Goal: Transaction & Acquisition: Purchase product/service

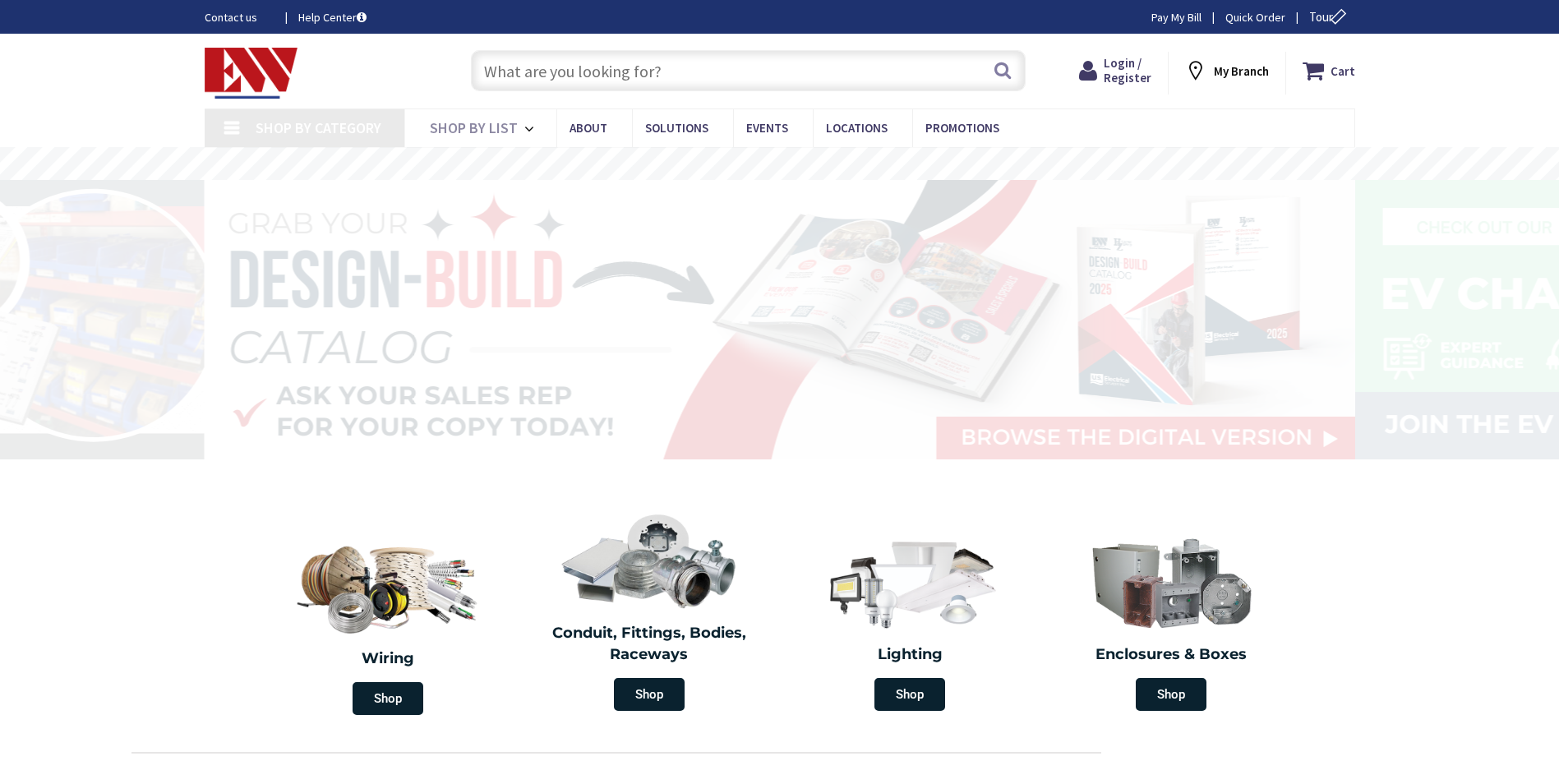
drag, startPoint x: 0, startPoint y: 0, endPoint x: 598, endPoint y: 65, distance: 601.5
click at [598, 65] on input "text" at bounding box center [748, 70] width 554 height 41
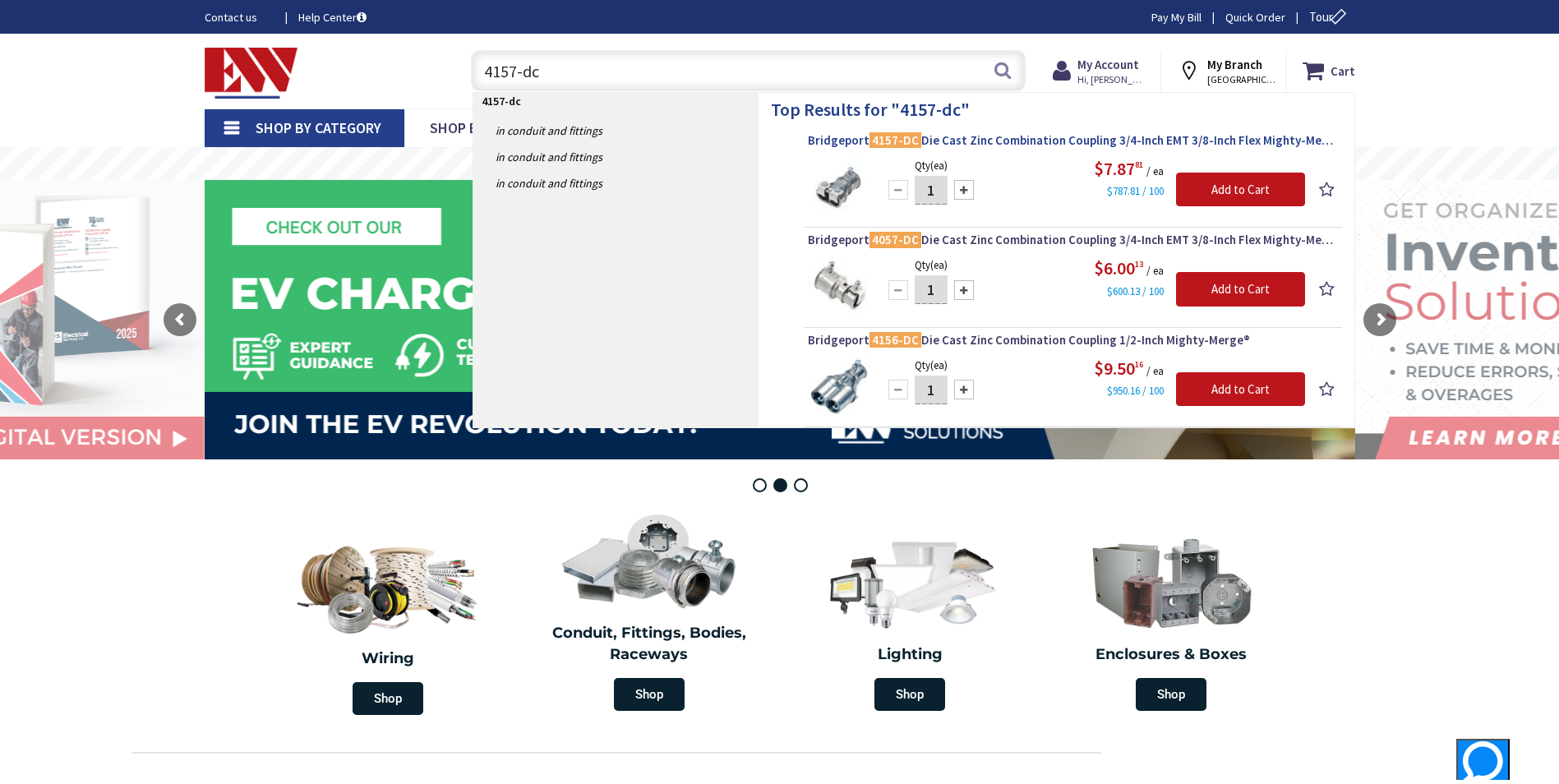
type input "4157-dc"
click at [989, 143] on span "Bridgeport 4157-DC Die Cast Zinc Combination Coupling 3/4-Inch EMT 3/8-Inch Fle…" at bounding box center [1072, 140] width 530 height 16
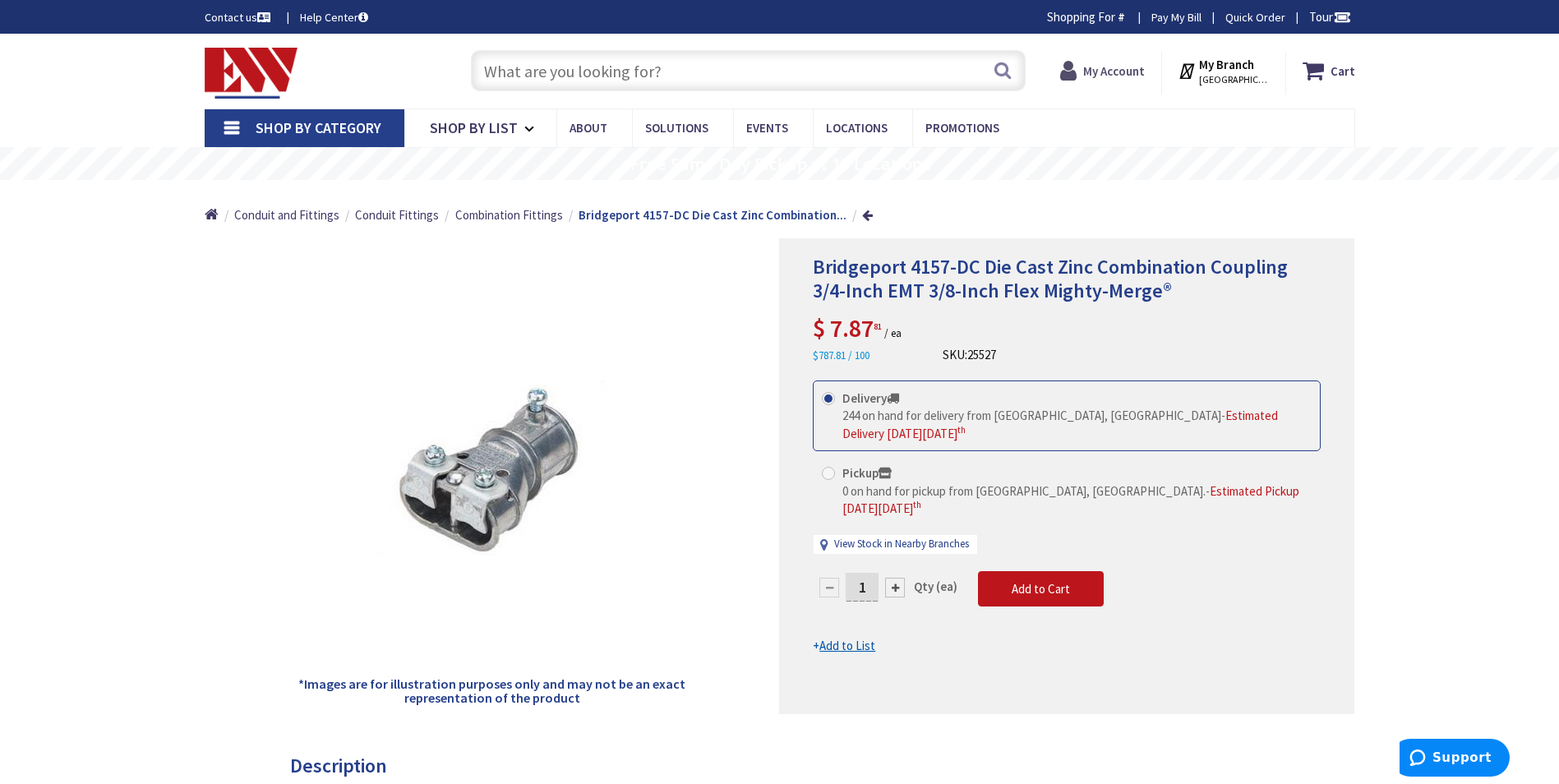
click at [1127, 66] on strong "My Account" at bounding box center [1113, 71] width 62 height 16
click at [1116, 69] on strong "My Account" at bounding box center [1106, 65] width 62 height 16
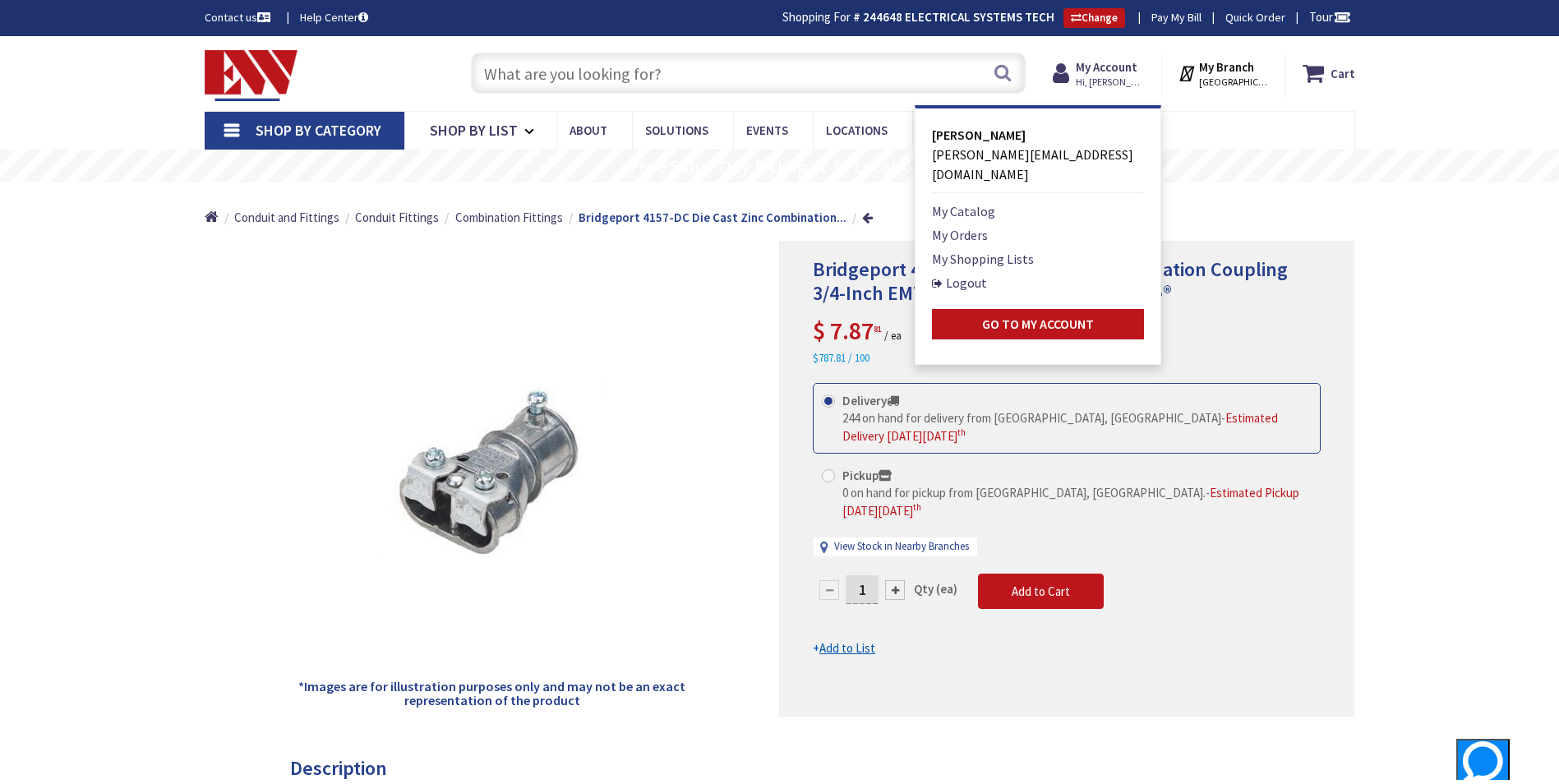
click at [1203, 123] on nav "Shop By Category Conduit and Fittings Cable Tray & Accessories Cable Trays Cabl…" at bounding box center [780, 130] width 1151 height 39
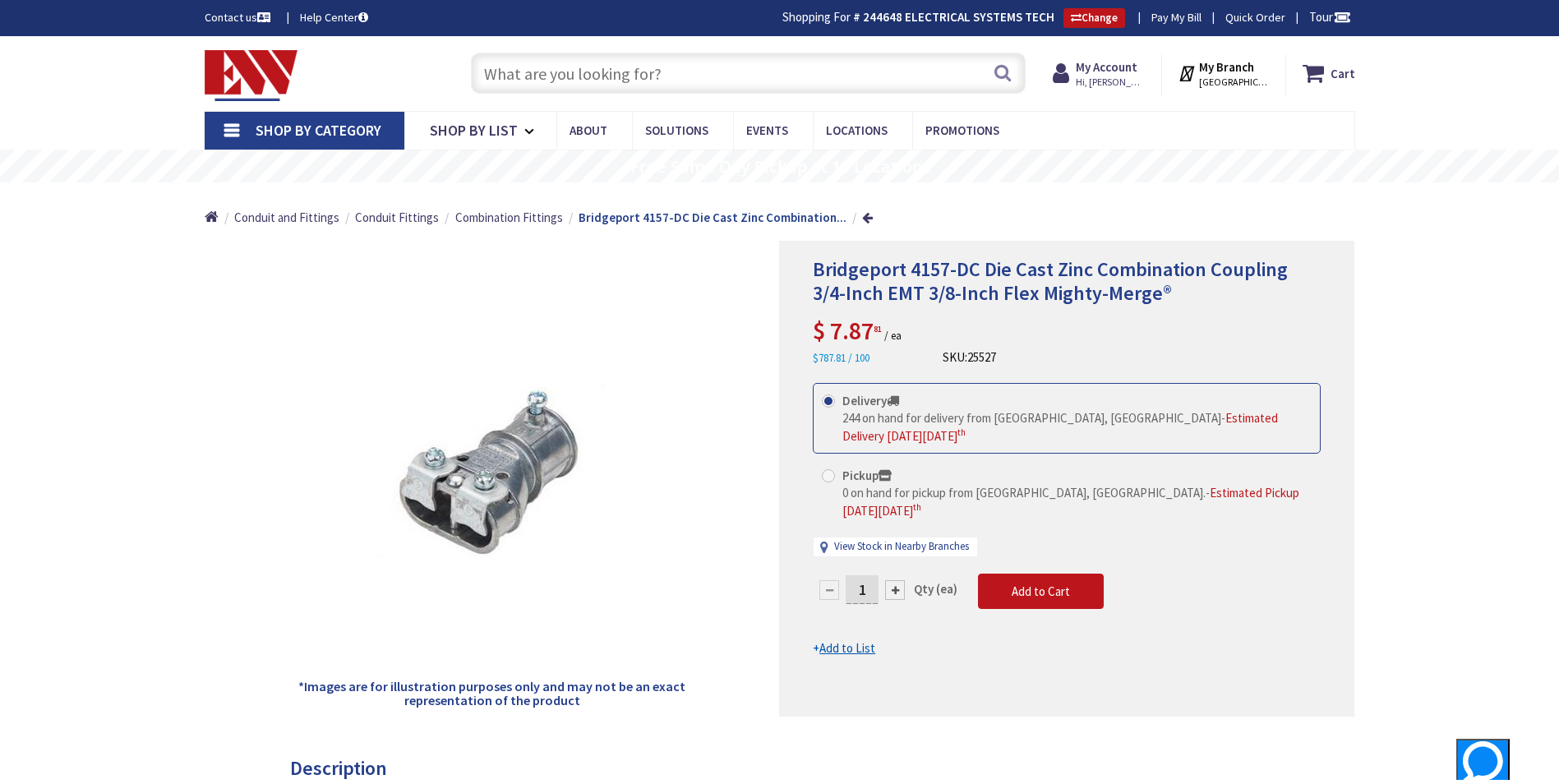
click at [890, 580] on div at bounding box center [895, 590] width 20 height 20
type input "2"
click at [1022, 584] on span "Add to Cart" at bounding box center [1040, 592] width 58 height 16
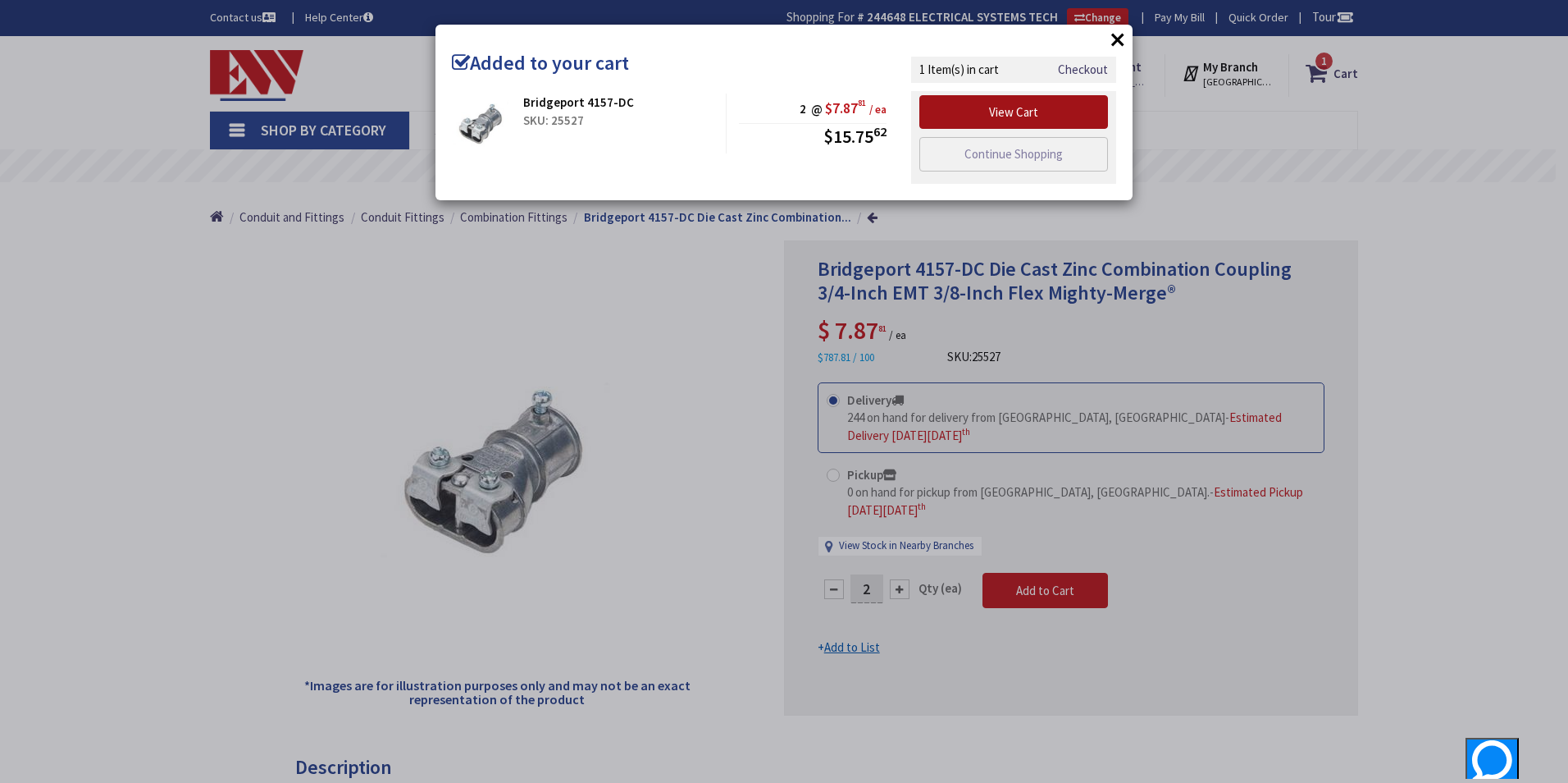
click at [1044, 115] on link "View Cart" at bounding box center [1014, 112] width 189 height 35
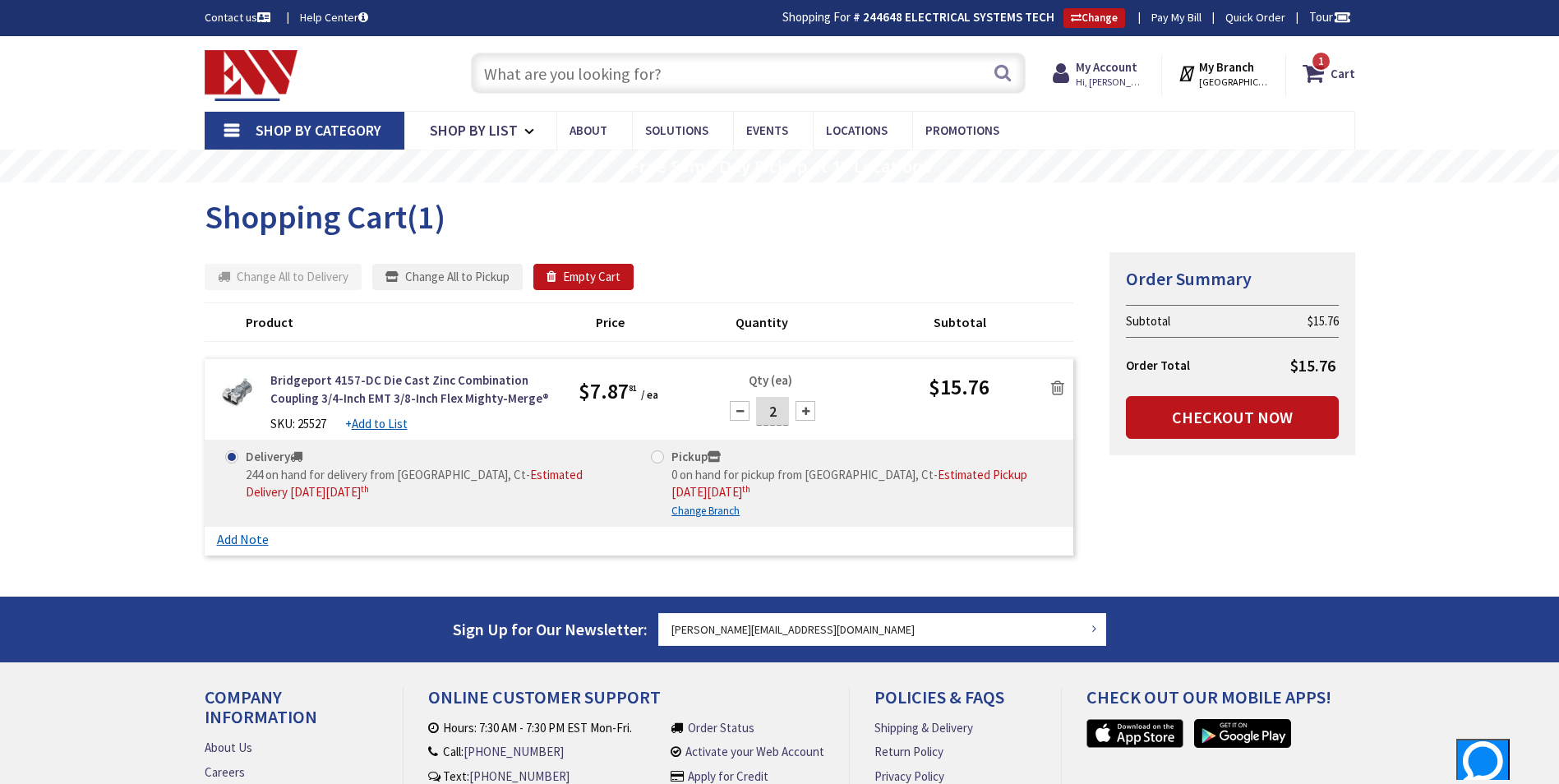
click at [600, 84] on input "text" at bounding box center [748, 73] width 554 height 41
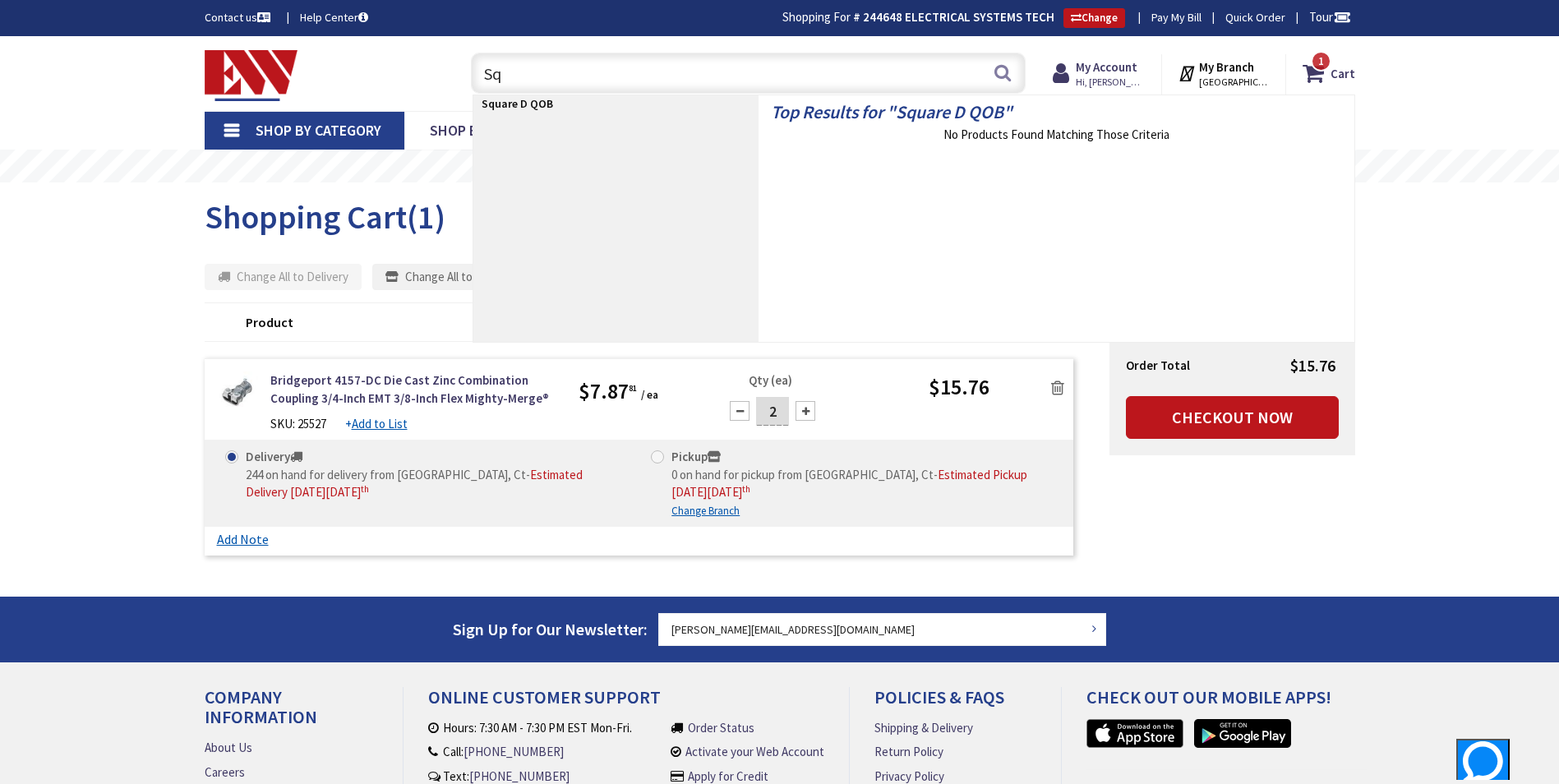
type input "S"
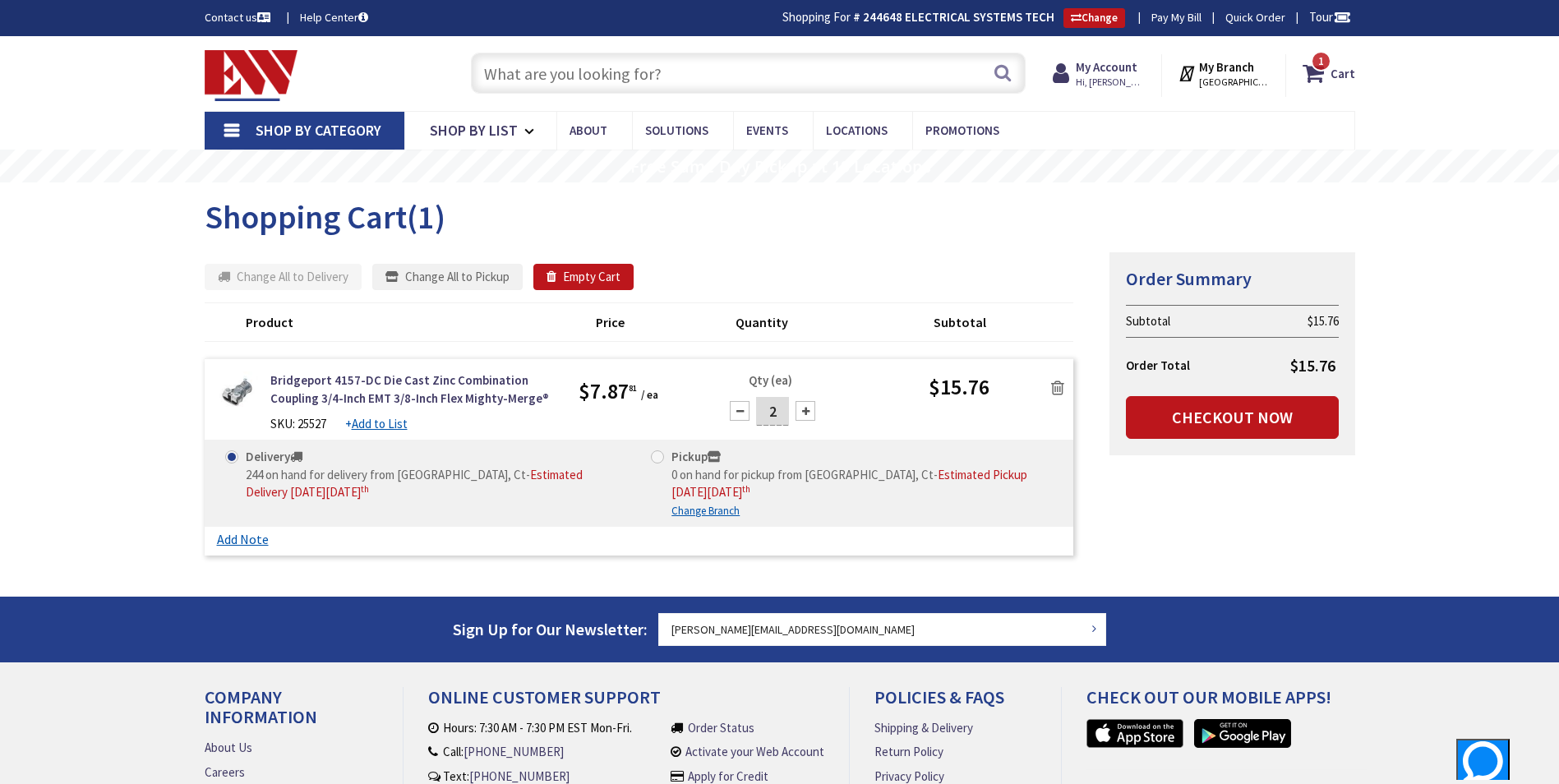
click at [1064, 391] on link at bounding box center [1057, 387] width 31 height 25
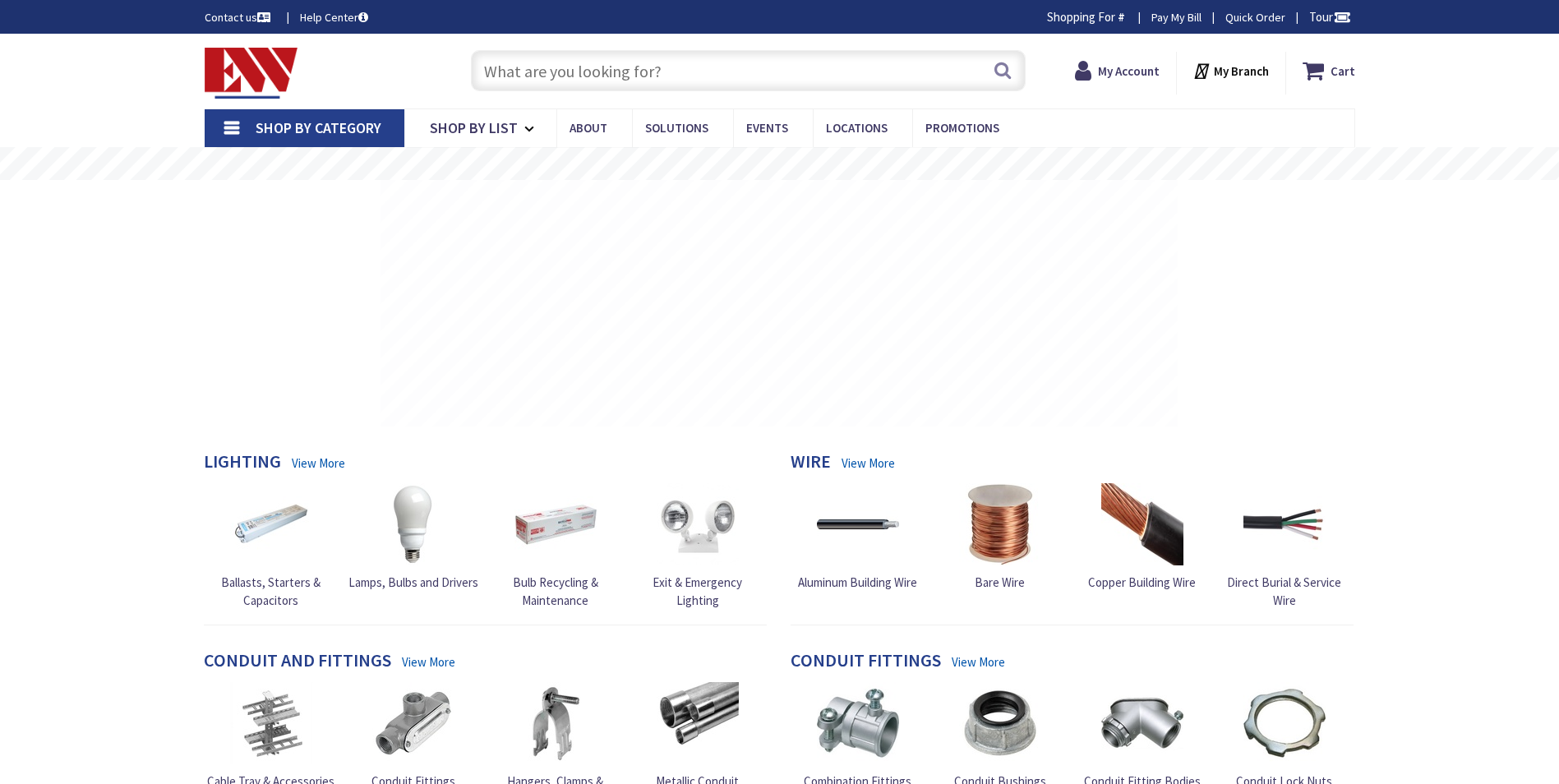
click at [520, 67] on input "text" at bounding box center [748, 70] width 554 height 41
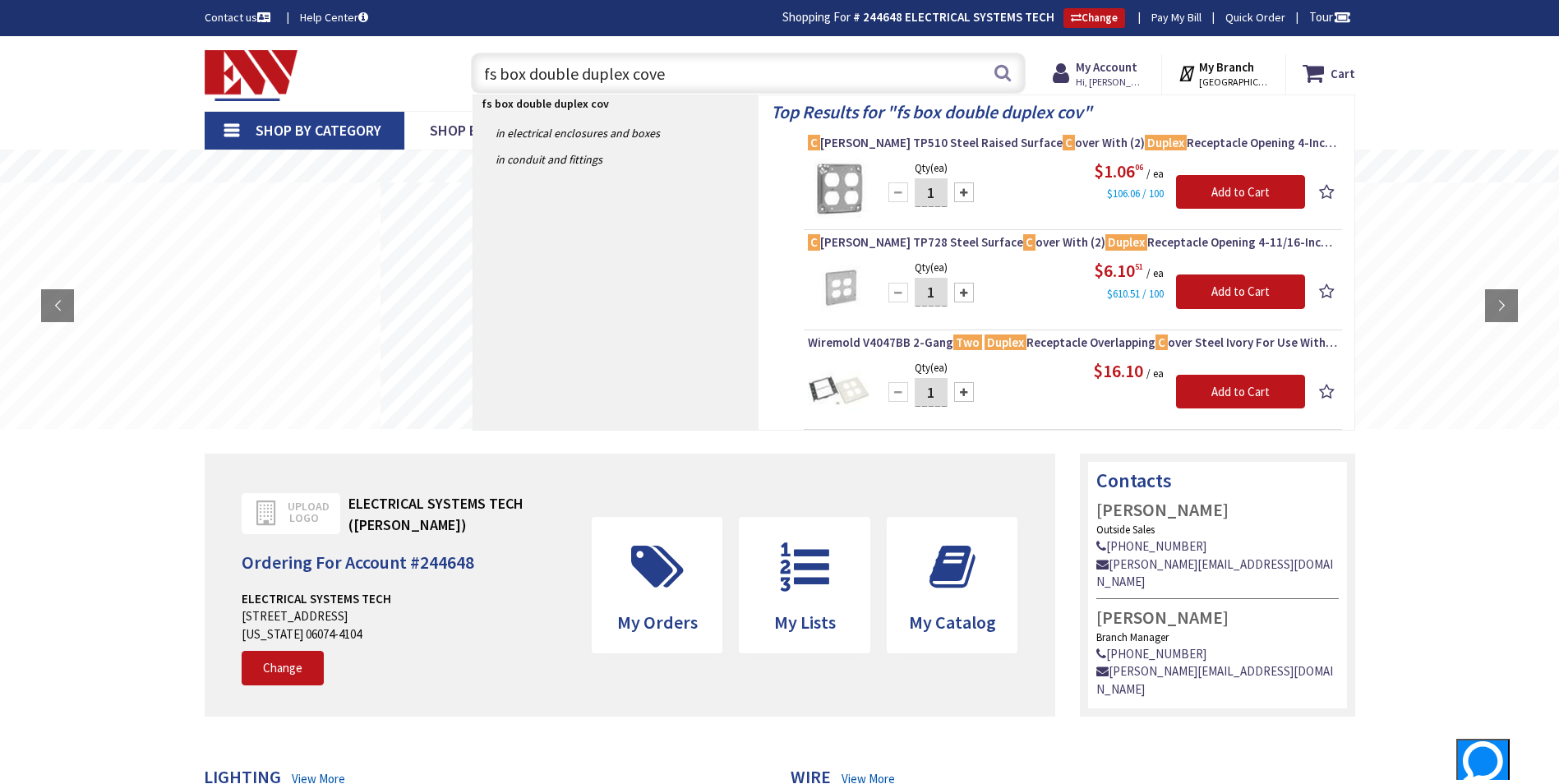
type input "fs box double duplex cover"
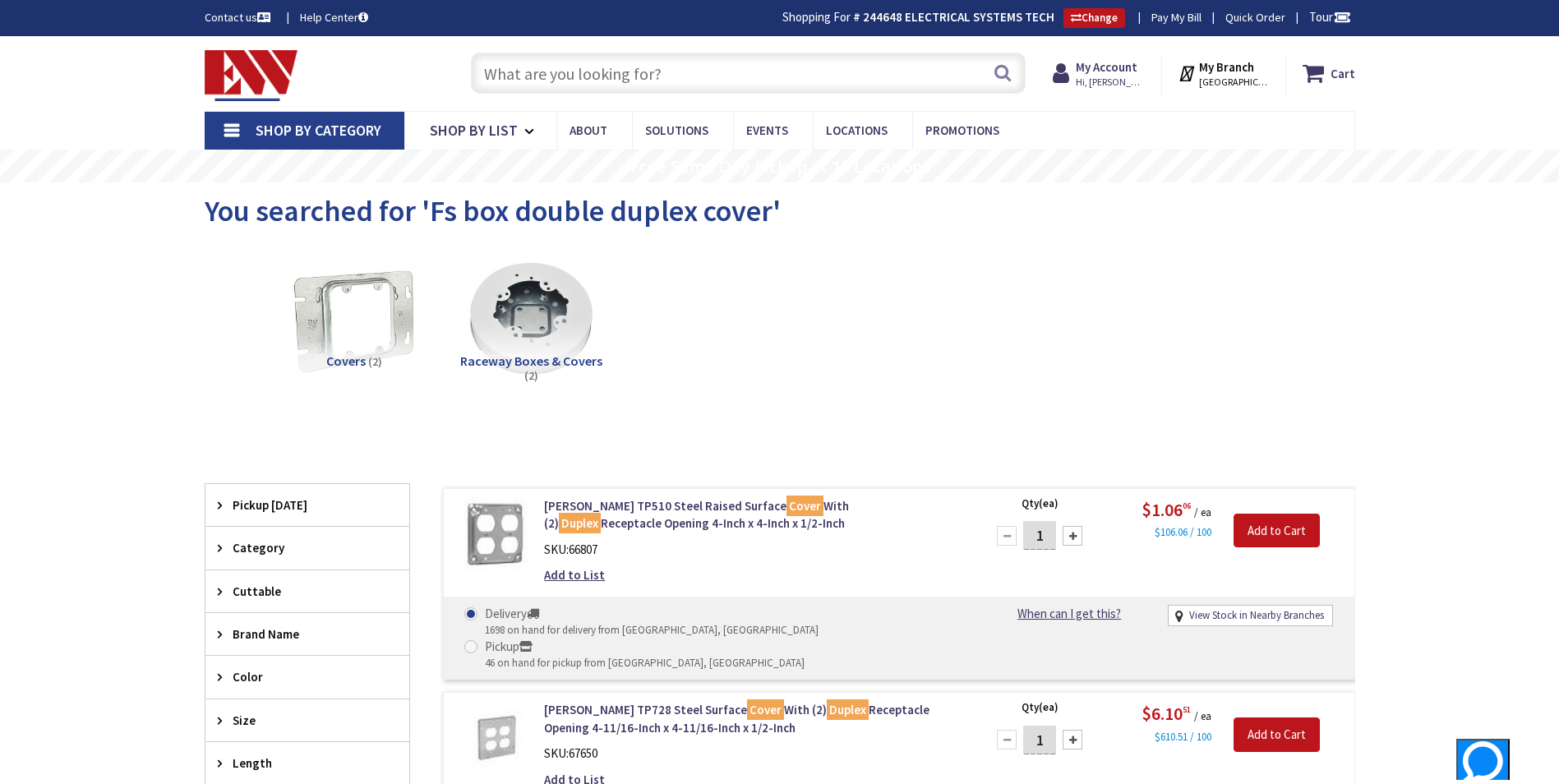
click at [565, 72] on input "text" at bounding box center [748, 73] width 554 height 41
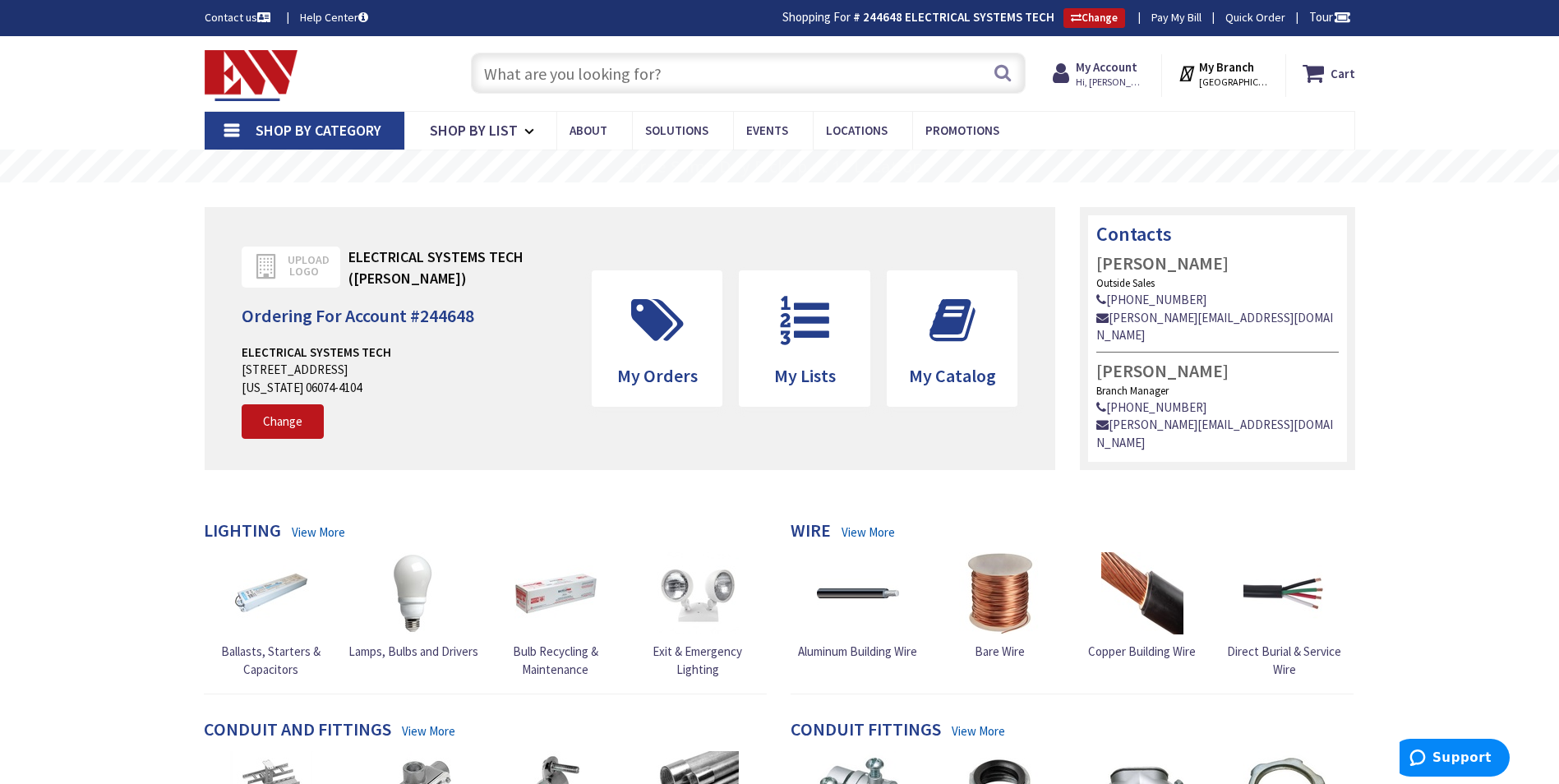
click at [538, 78] on input "text" at bounding box center [748, 73] width 554 height 41
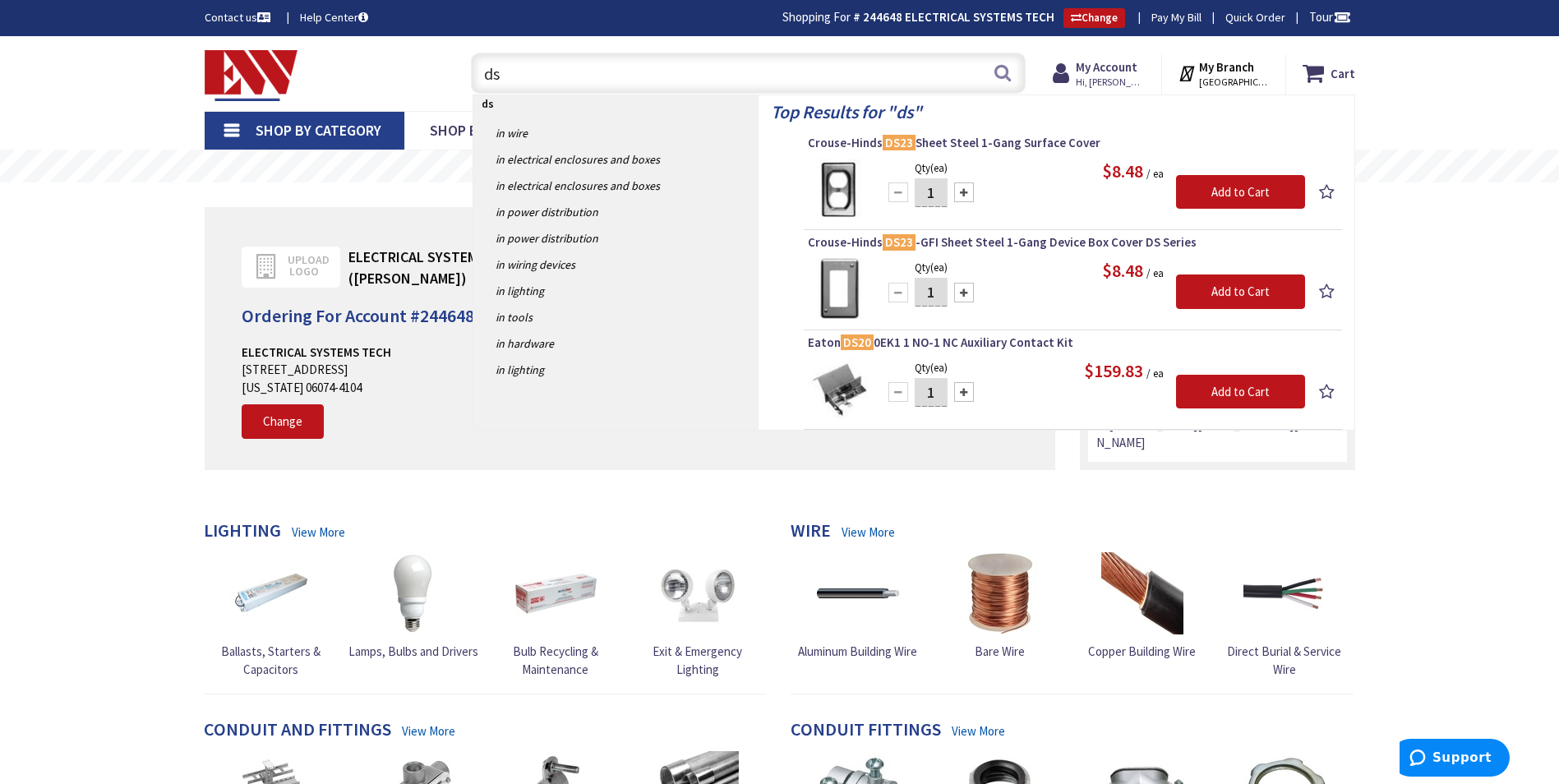
type input "d"
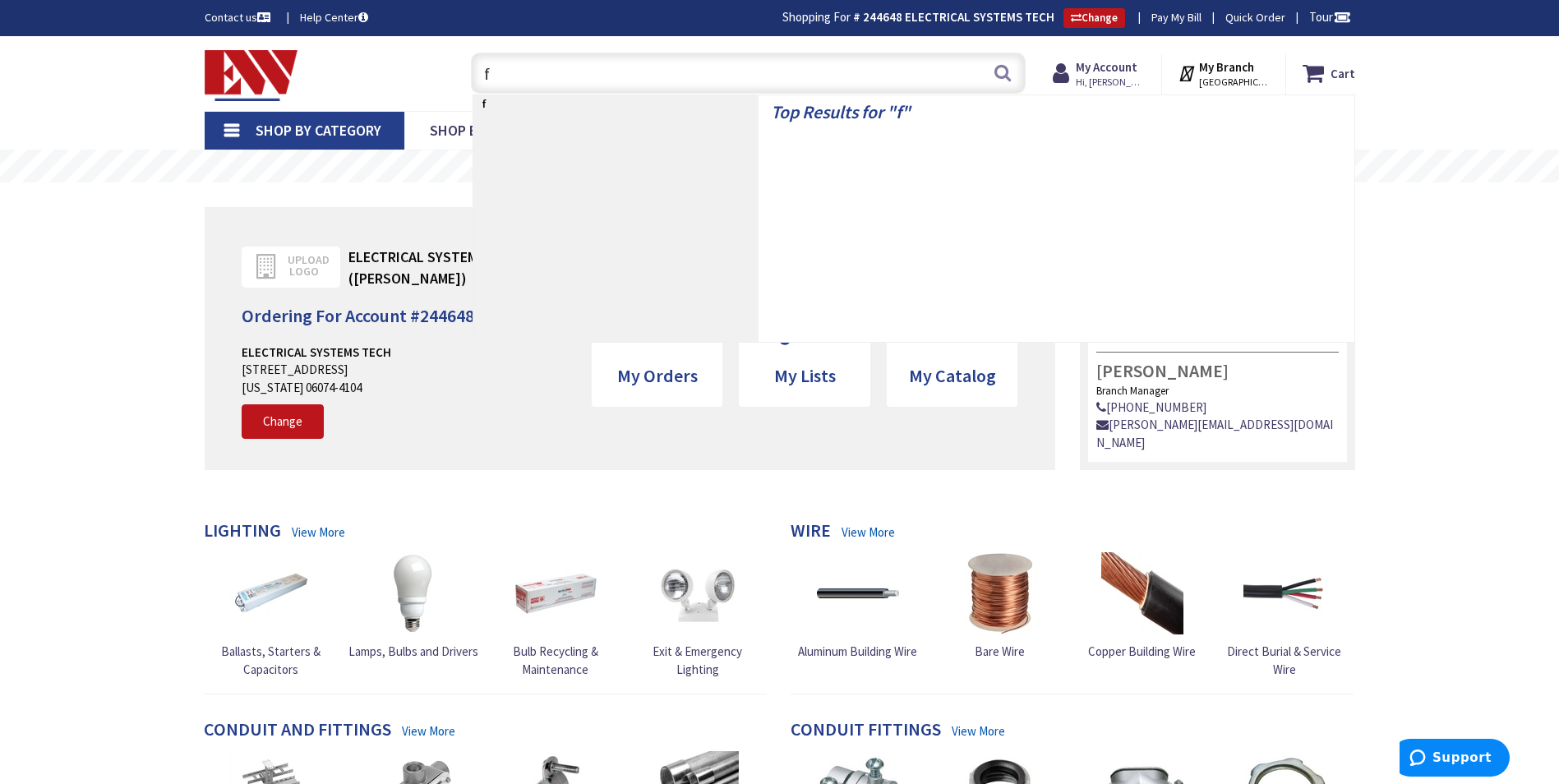
type input "fs"
